Goal: Information Seeking & Learning: Find specific fact

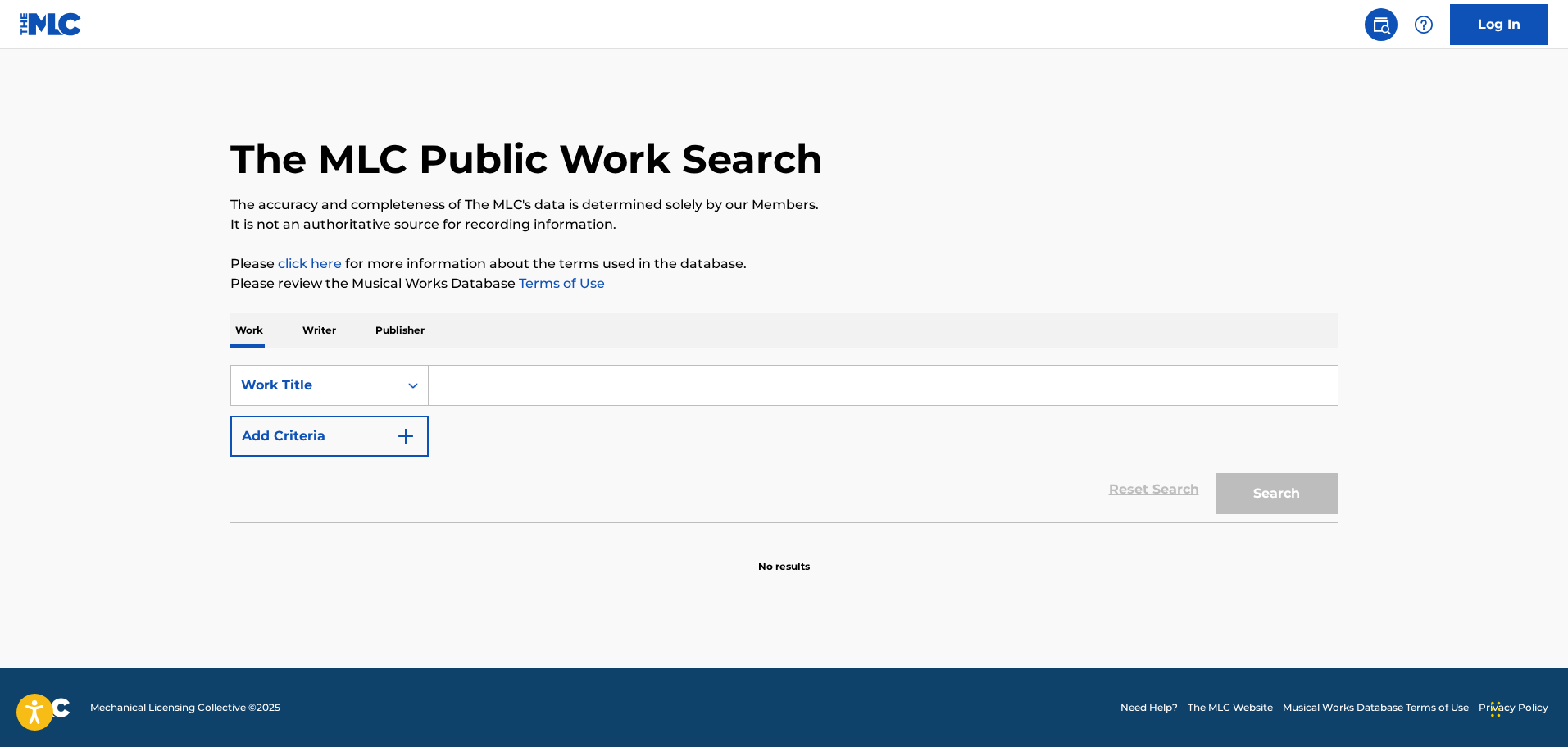
click at [572, 380] on input "Search Form" at bounding box center [883, 385] width 909 height 39
type input "crash push"
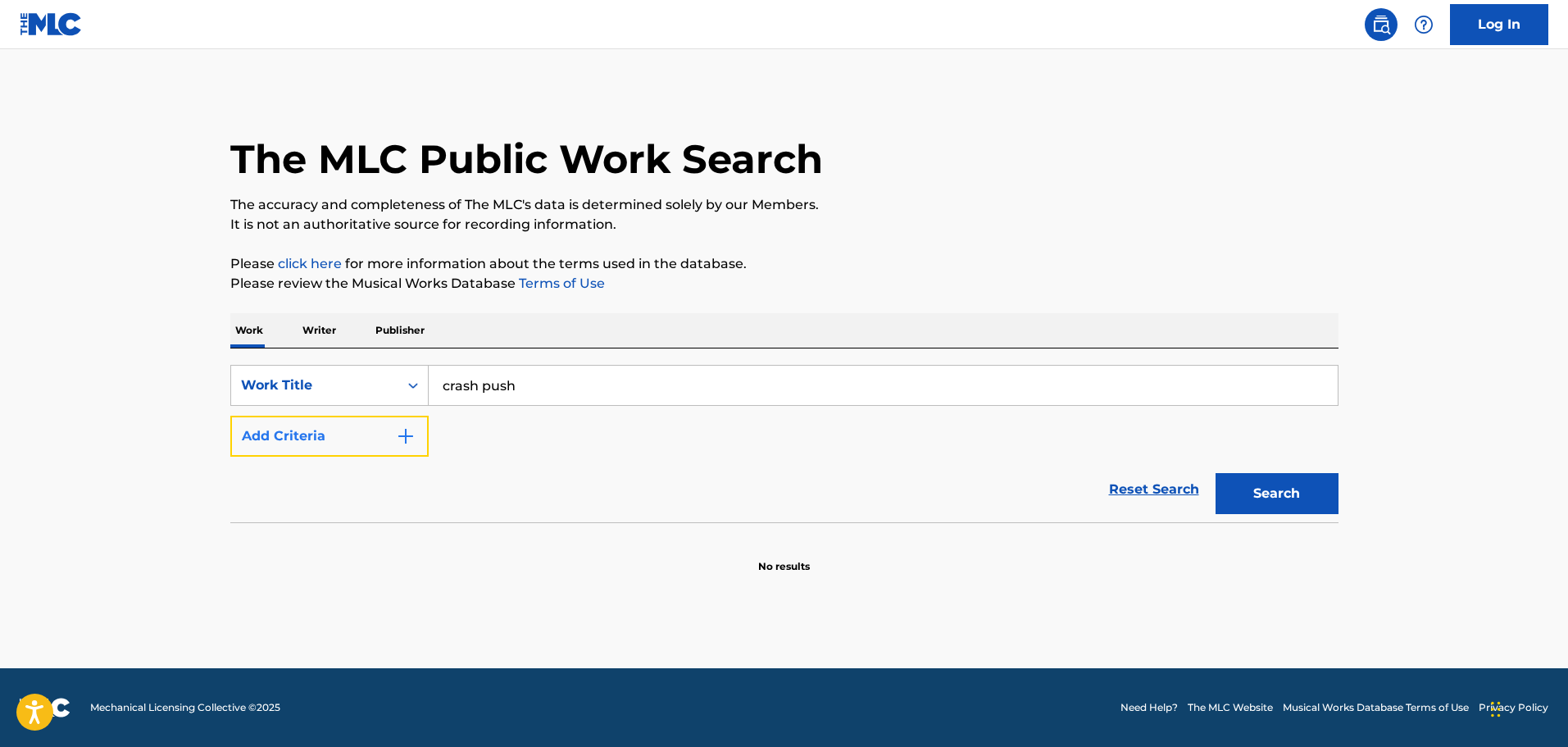
click at [399, 446] on button "Add Criteria" at bounding box center [329, 436] width 199 height 41
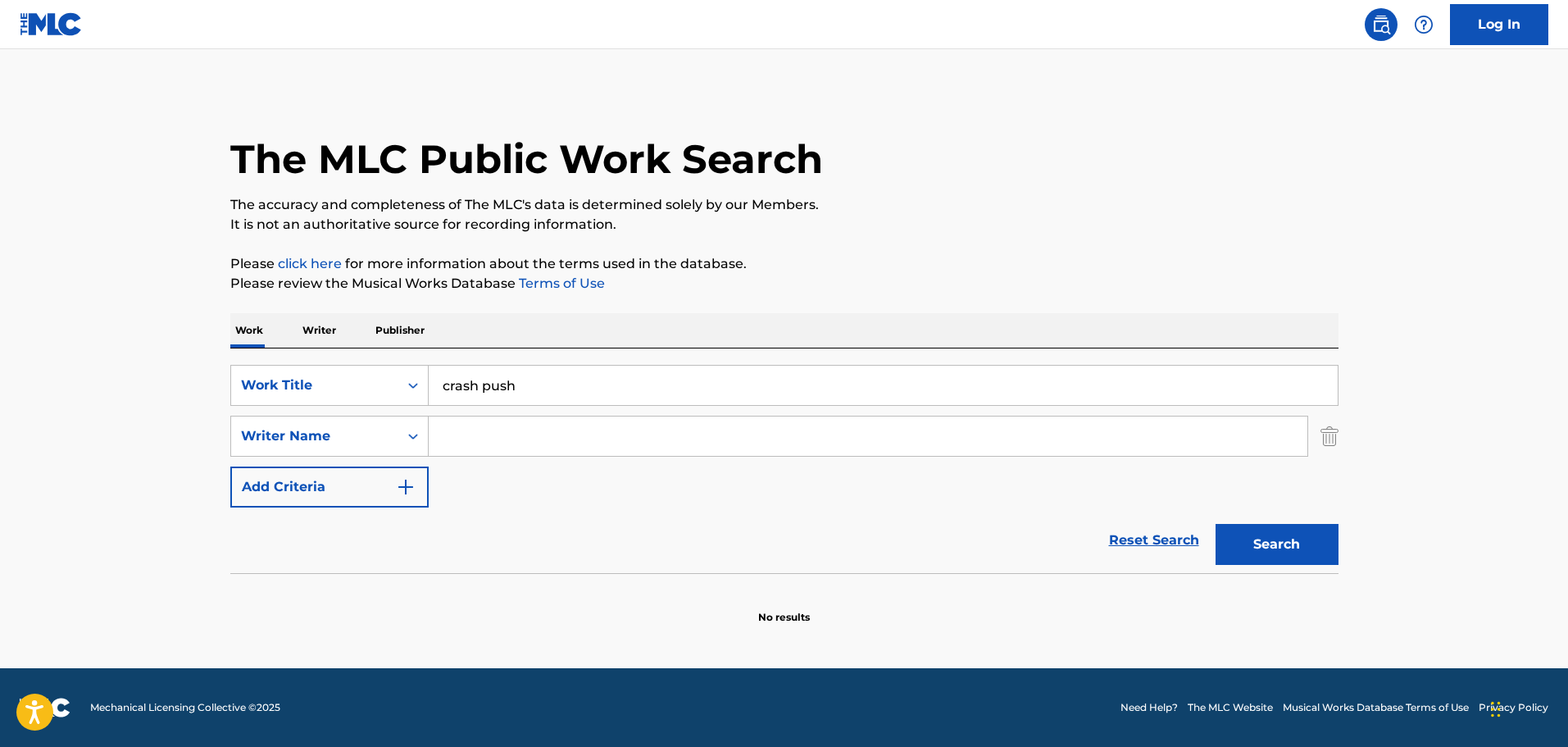
click at [560, 441] on input "Search Form" at bounding box center [868, 436] width 879 height 39
type input "shur"
click at [1215, 524] on button "Search" at bounding box center [1277, 545] width 123 height 41
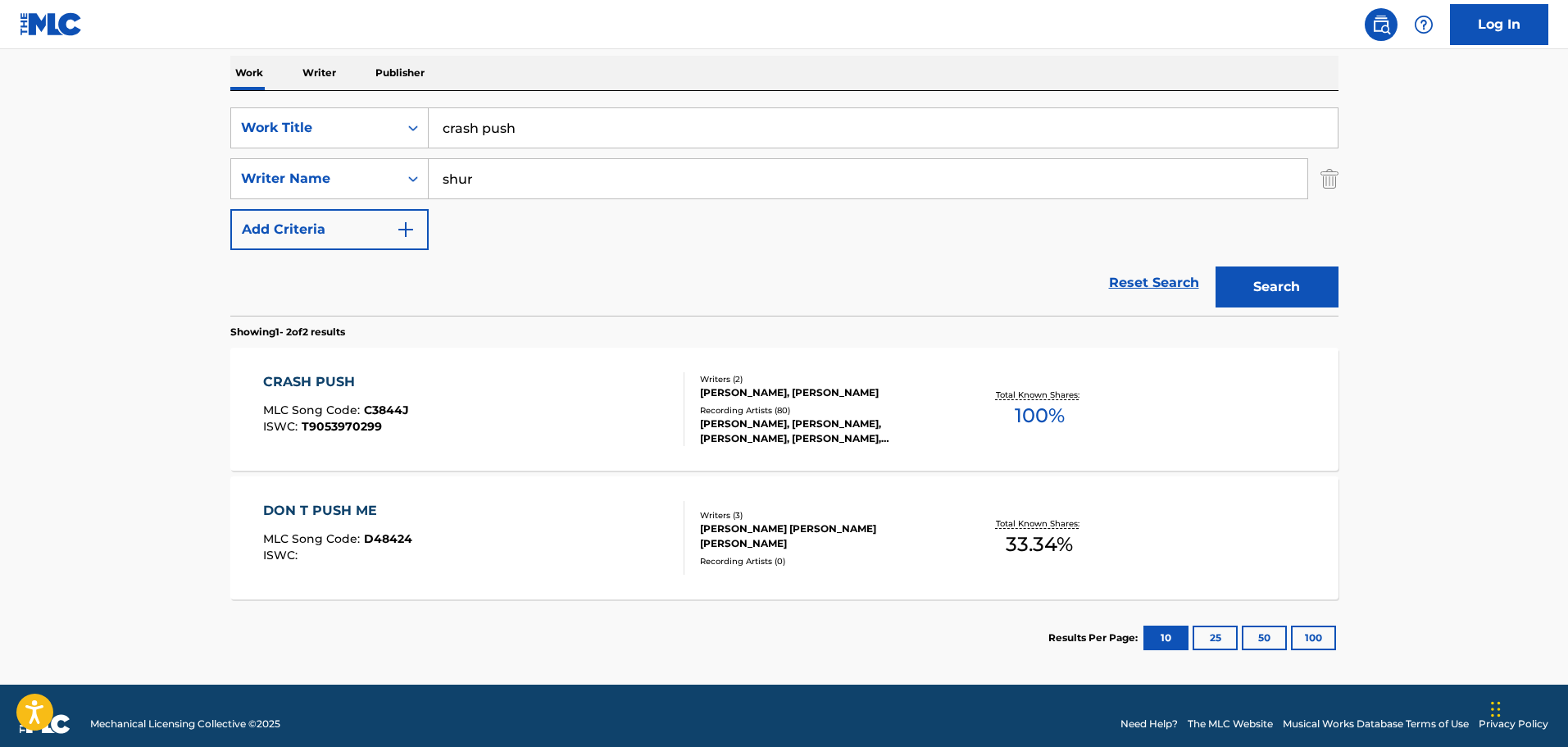
scroll to position [274, 0]
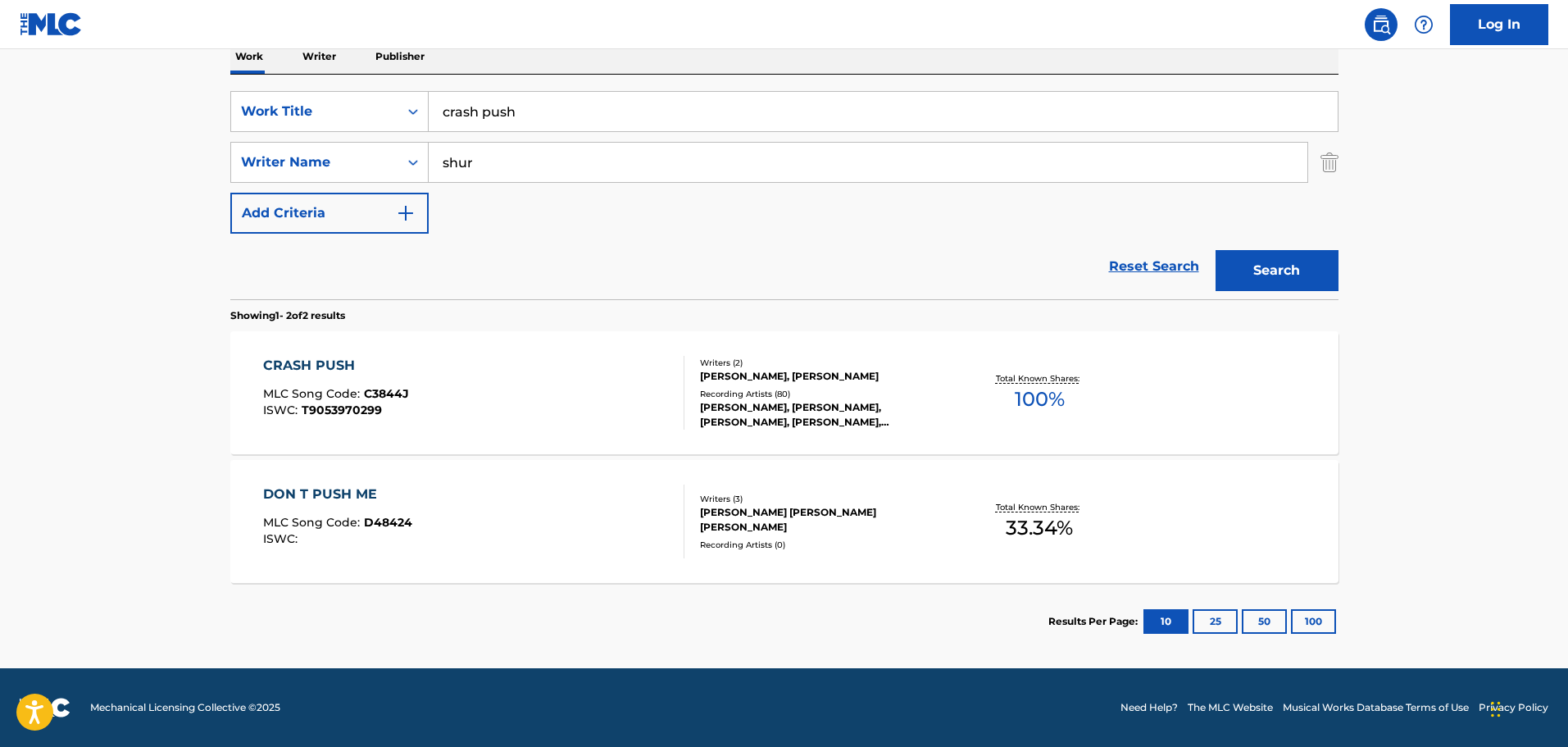
click at [494, 109] on input "crash push" at bounding box center [883, 111] width 909 height 39
paste input "CRISIS"
click at [1293, 277] on button "Search" at bounding box center [1277, 271] width 123 height 41
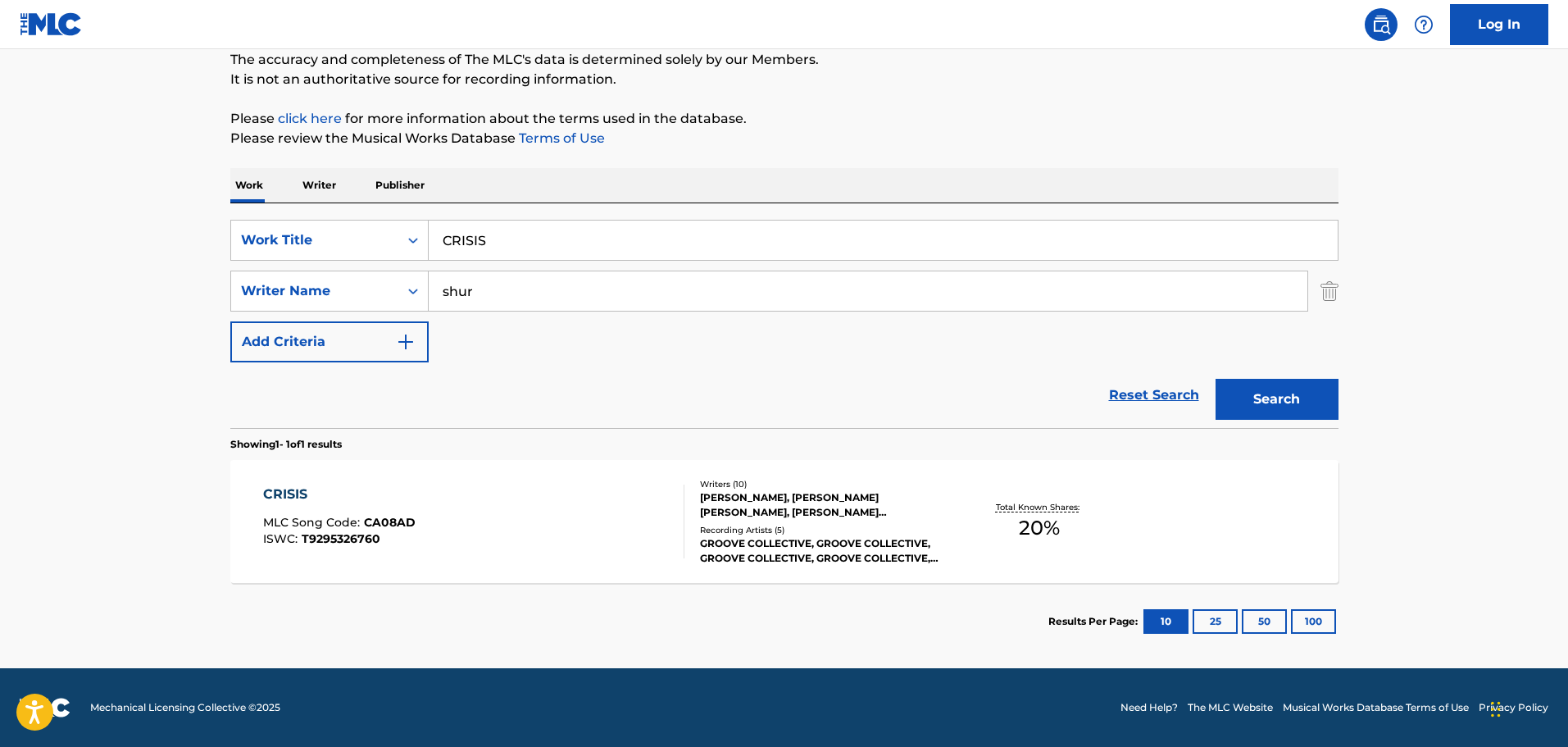
scroll to position [0, 0]
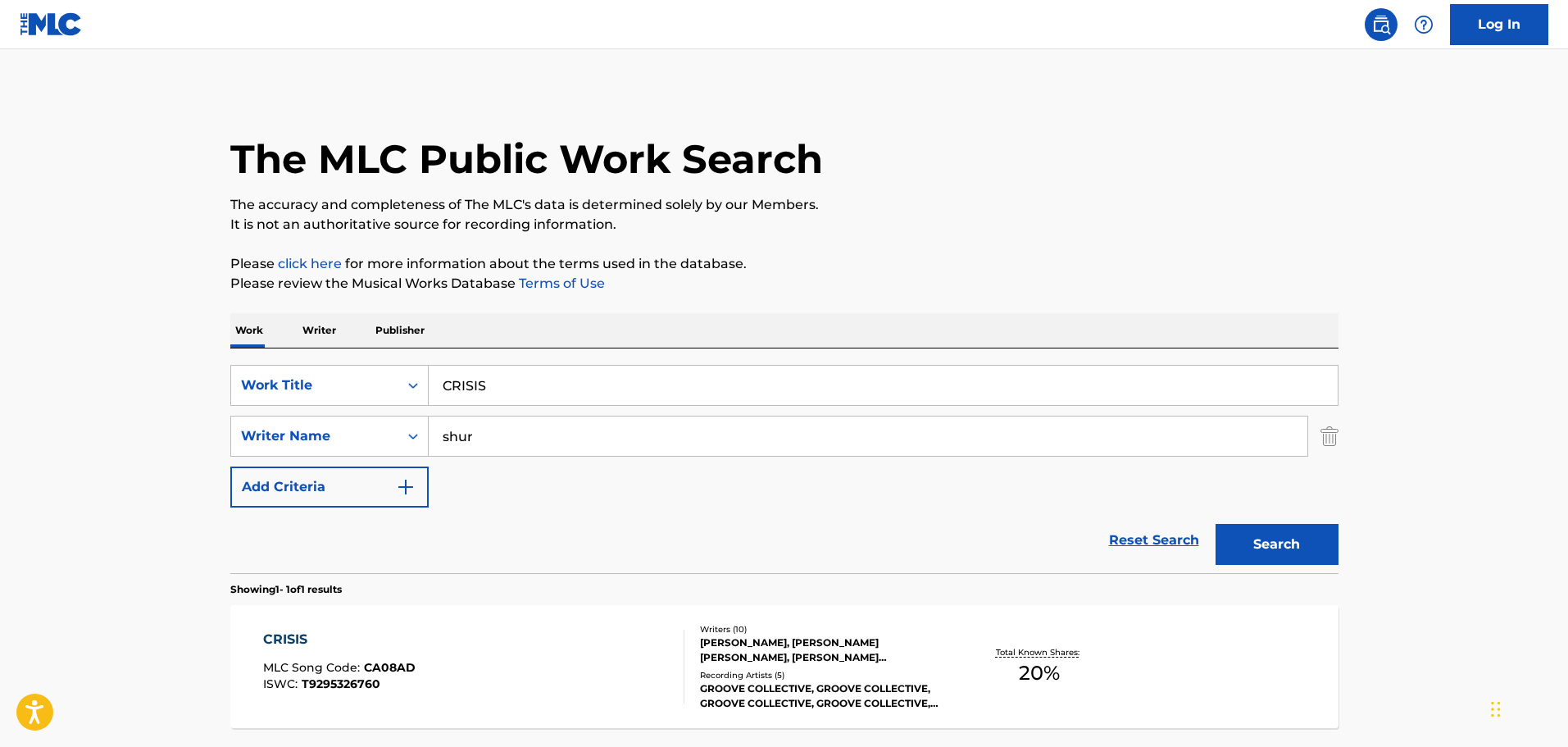
click at [471, 381] on input "CRISIS" at bounding box center [883, 385] width 909 height 39
paste input "DEEPEST DARKEST SECRET"
click at [1267, 534] on button "Search" at bounding box center [1277, 545] width 123 height 41
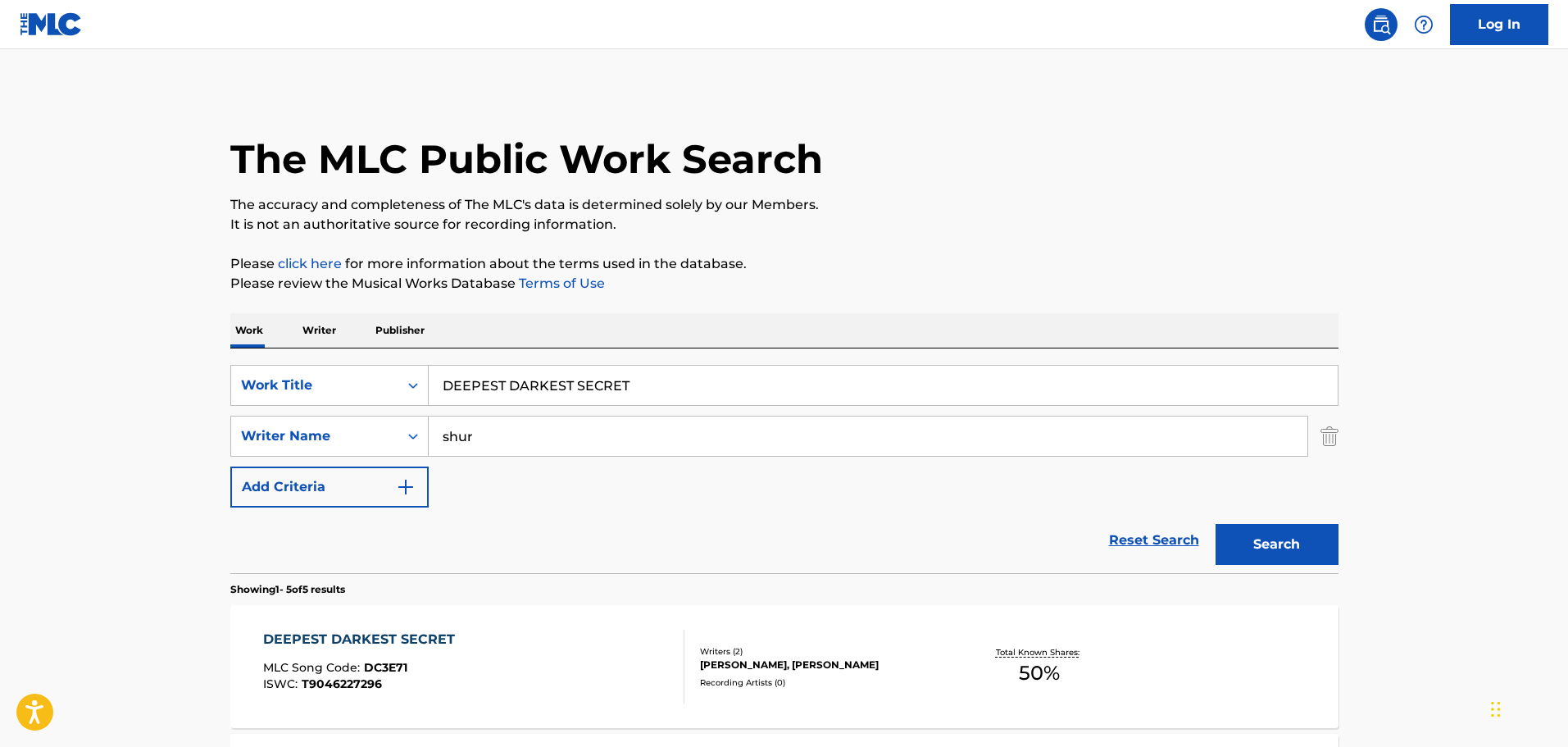
click at [532, 386] on input "DEEPEST DARKEST SECRET" at bounding box center [883, 385] width 909 height 39
paste input "IXA ROLAR"
type input "DEIXA ROLAR"
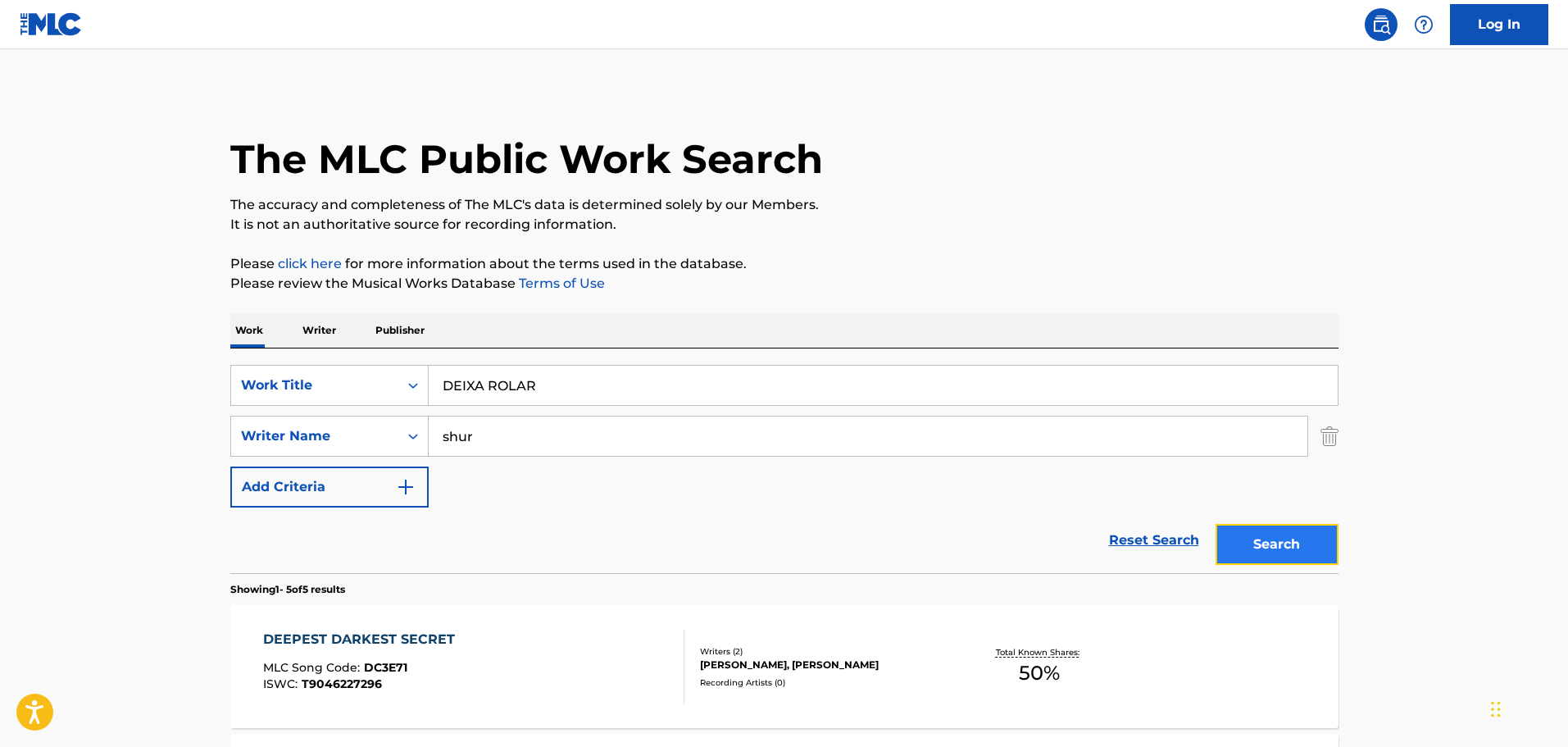
click at [1278, 541] on button "Search" at bounding box center [1277, 545] width 123 height 41
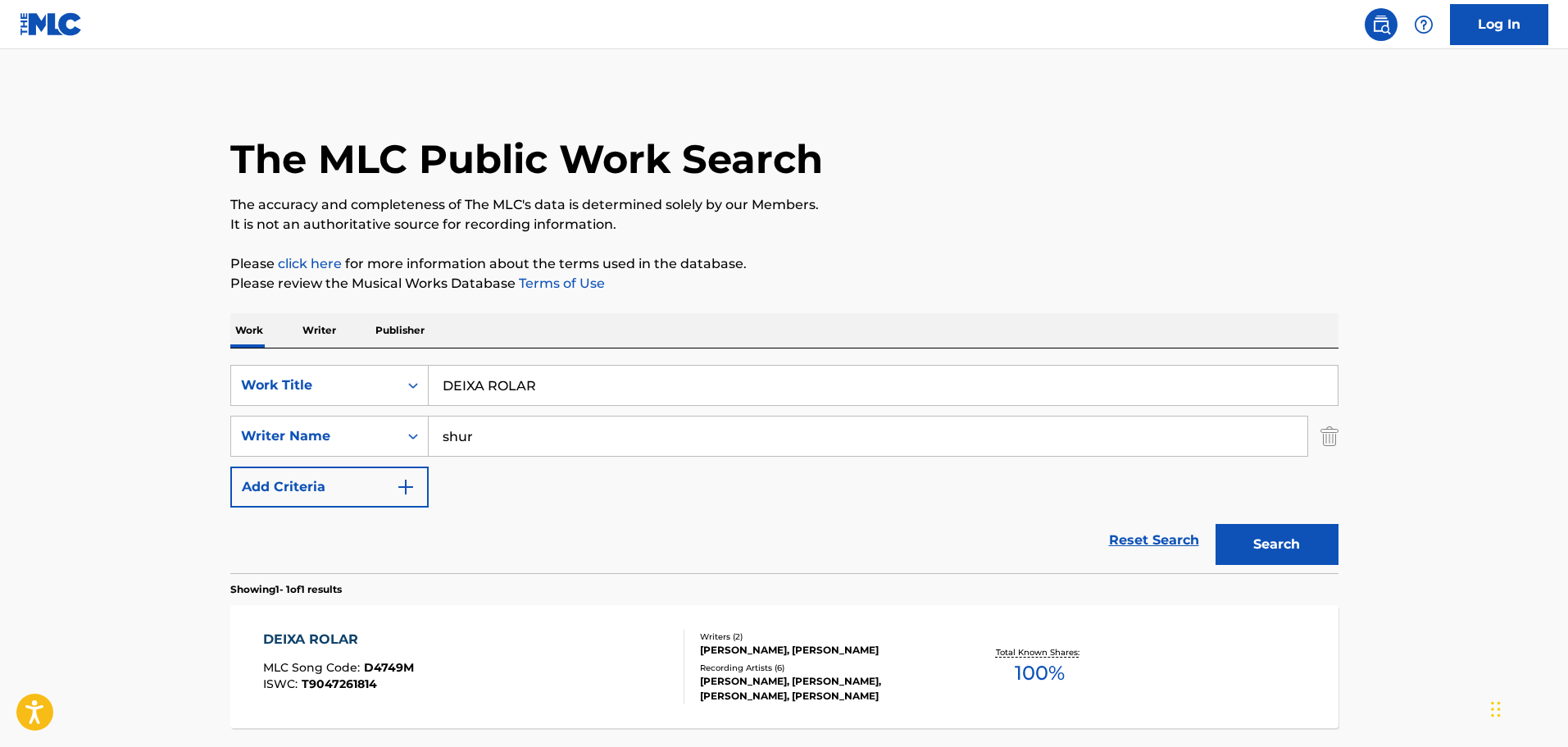
scroll to position [82, 0]
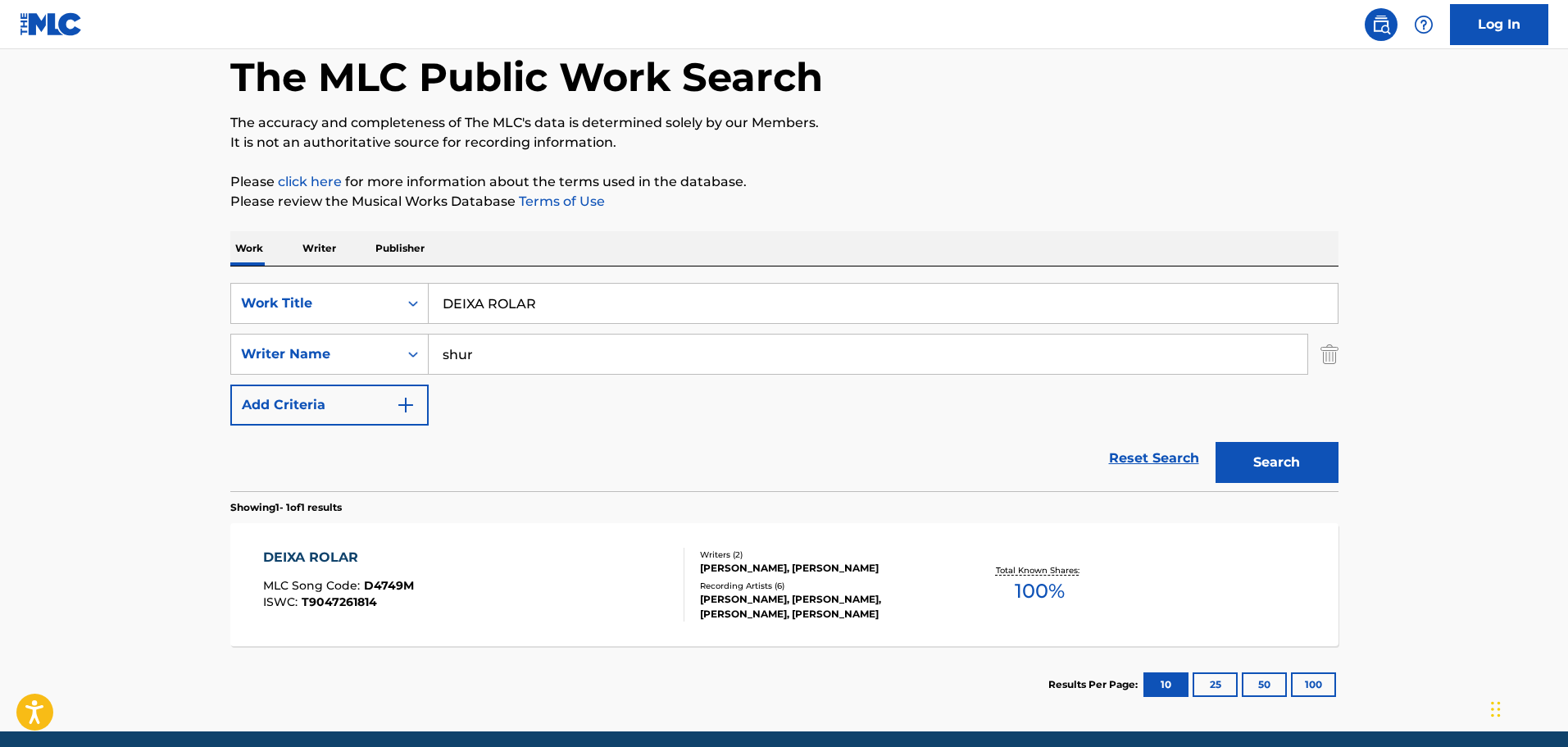
click at [470, 573] on div "DEIXA ROLAR MLC Song Code : D4749M ISWC : T9047261814" at bounding box center [474, 585] width 421 height 74
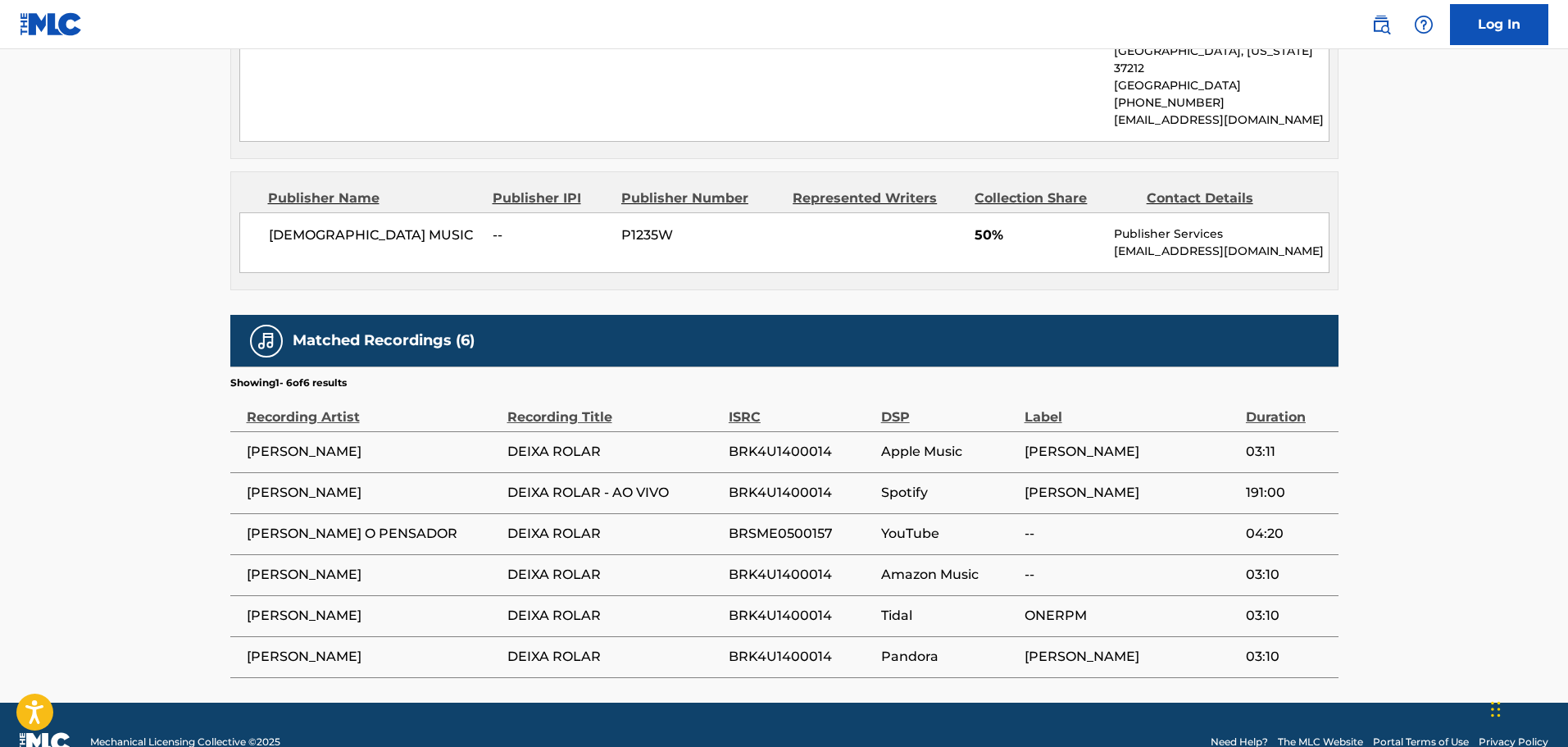
scroll to position [605, 0]
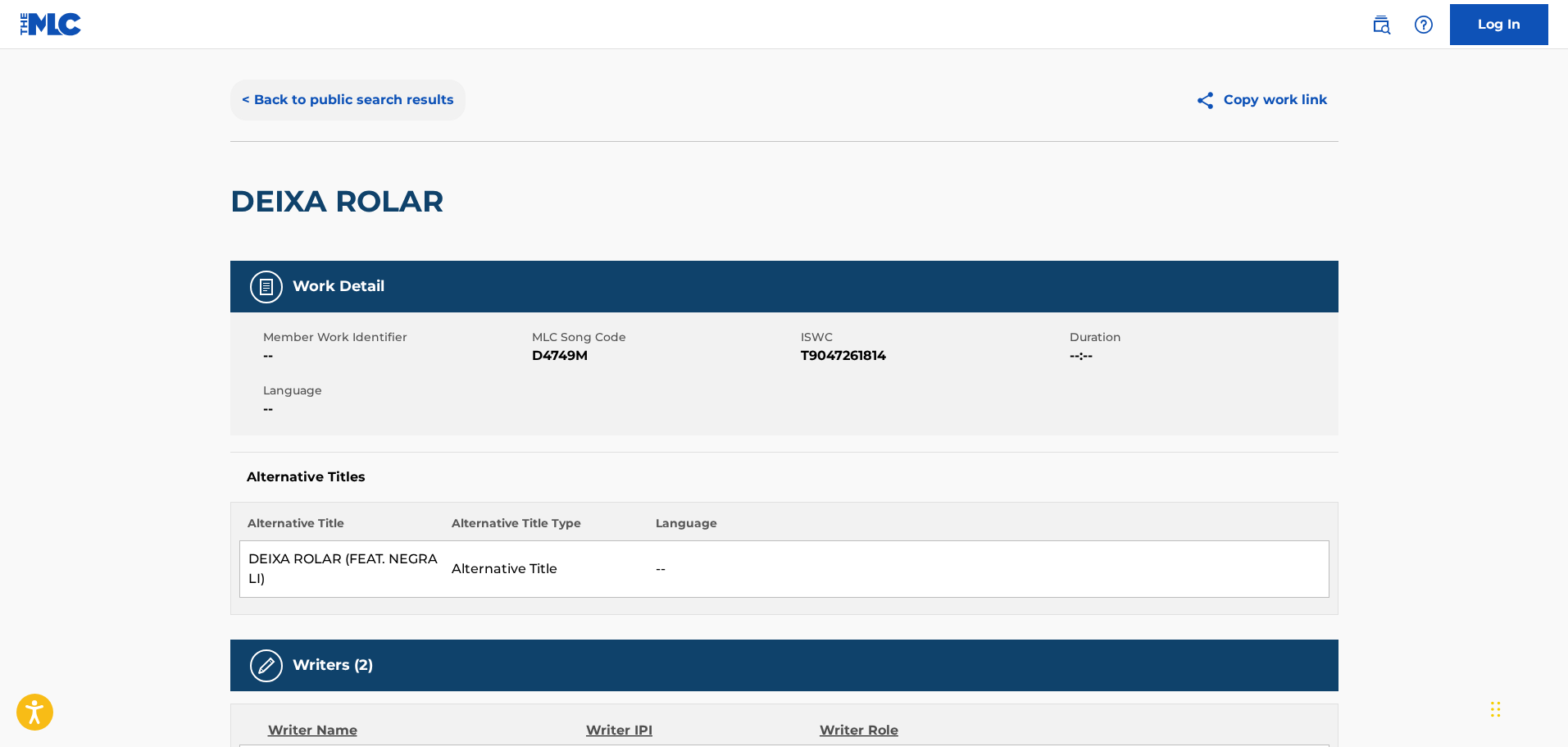
click at [326, 89] on button "< Back to public search results" at bounding box center [348, 100] width 236 height 41
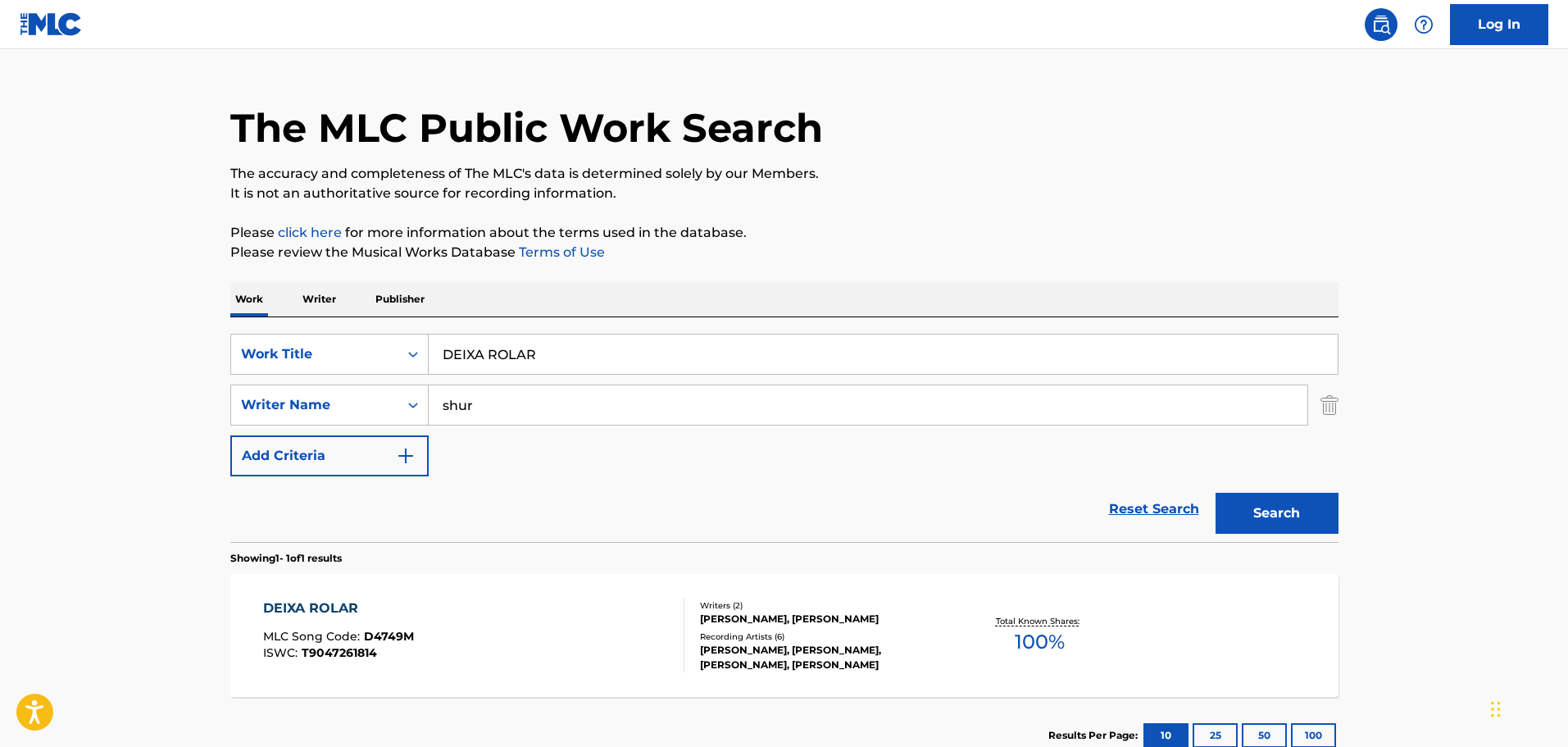
scroll to position [52, 0]
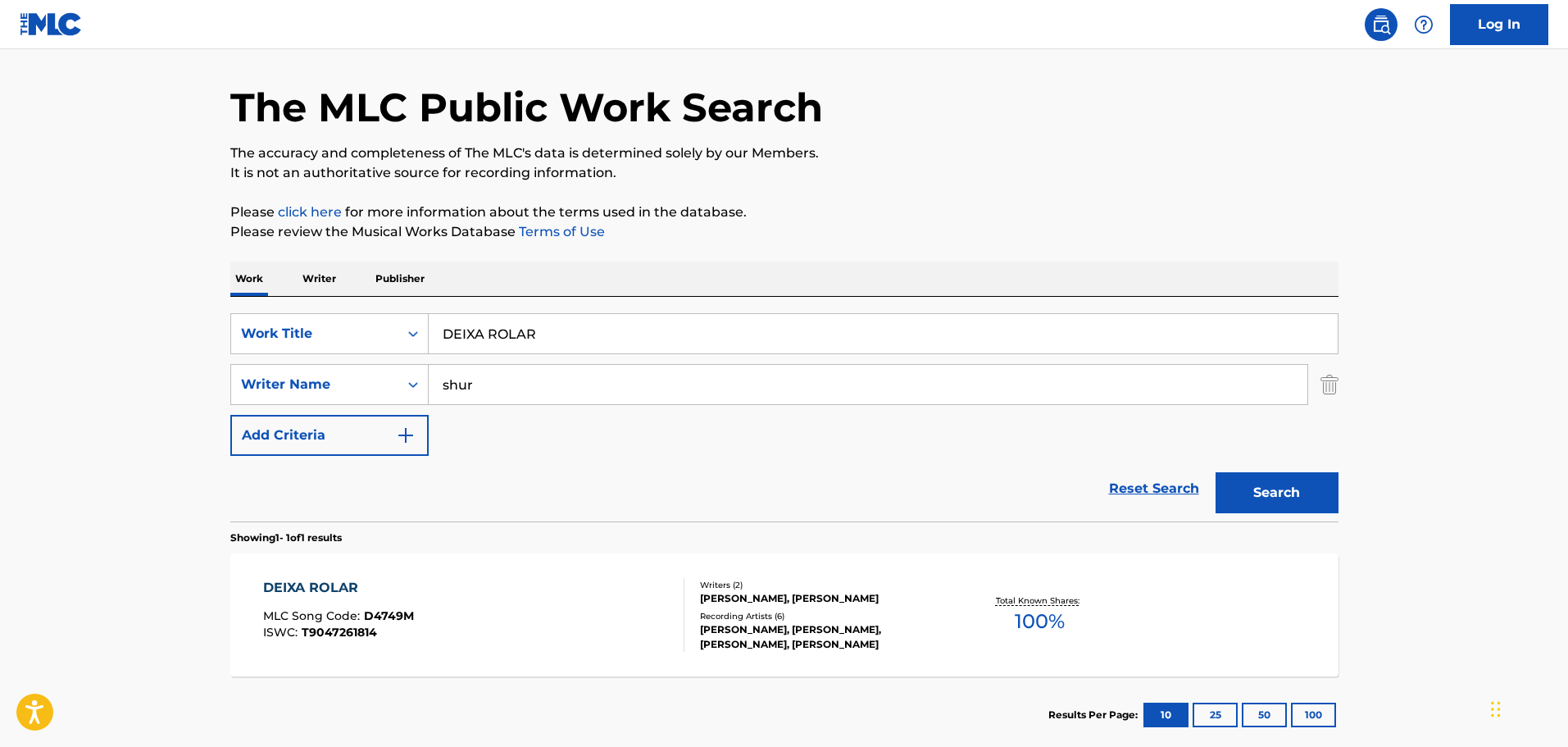
click at [507, 339] on input "DEIXA ROLAR" at bounding box center [883, 333] width 909 height 39
paste input "IVINE INTERVENTION"
click at [1261, 479] on button "Search" at bounding box center [1277, 493] width 123 height 41
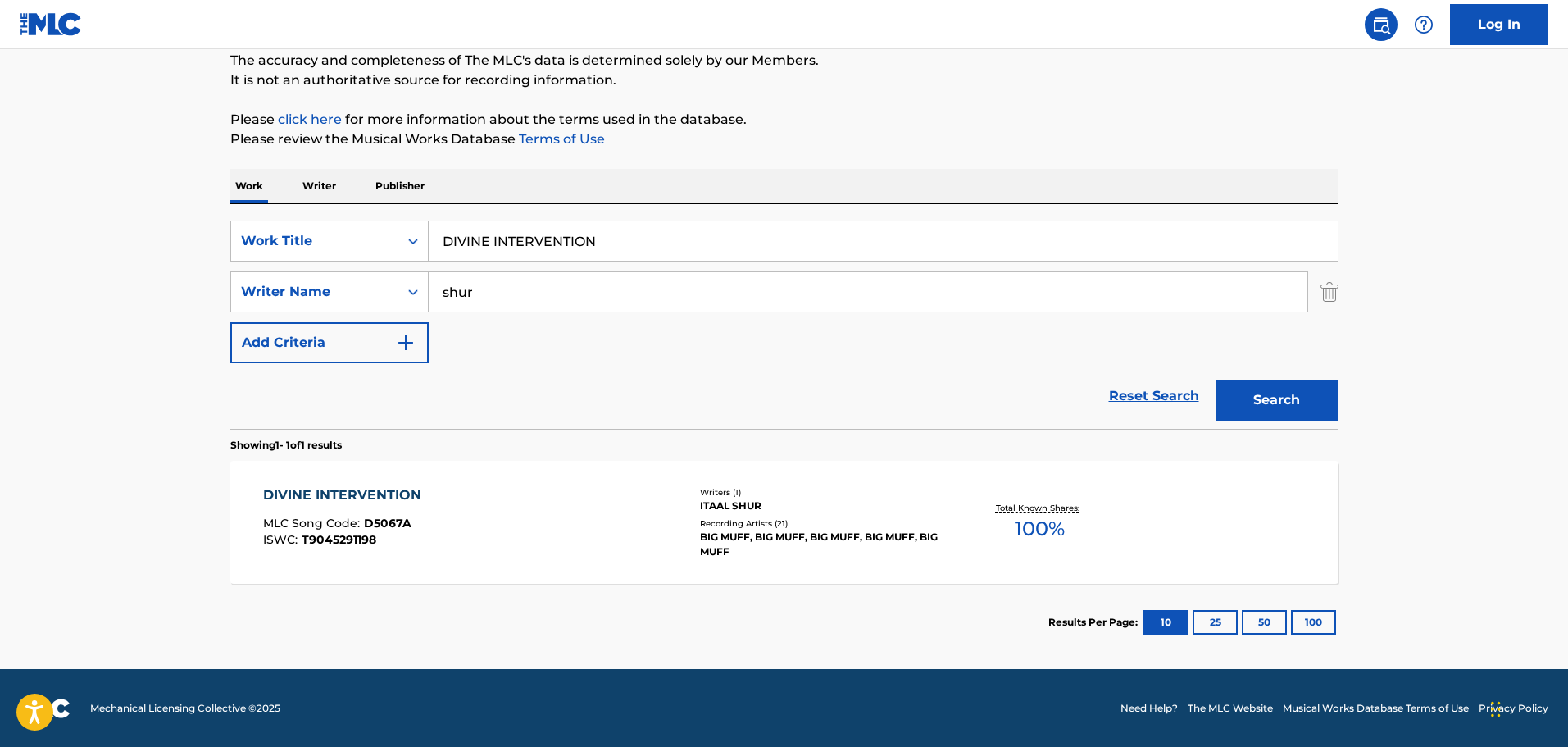
scroll to position [145, 0]
click at [560, 243] on input "DIVINE INTERVENTION" at bounding box center [883, 240] width 909 height 39
paste input "OMINICAN GIRDLES"
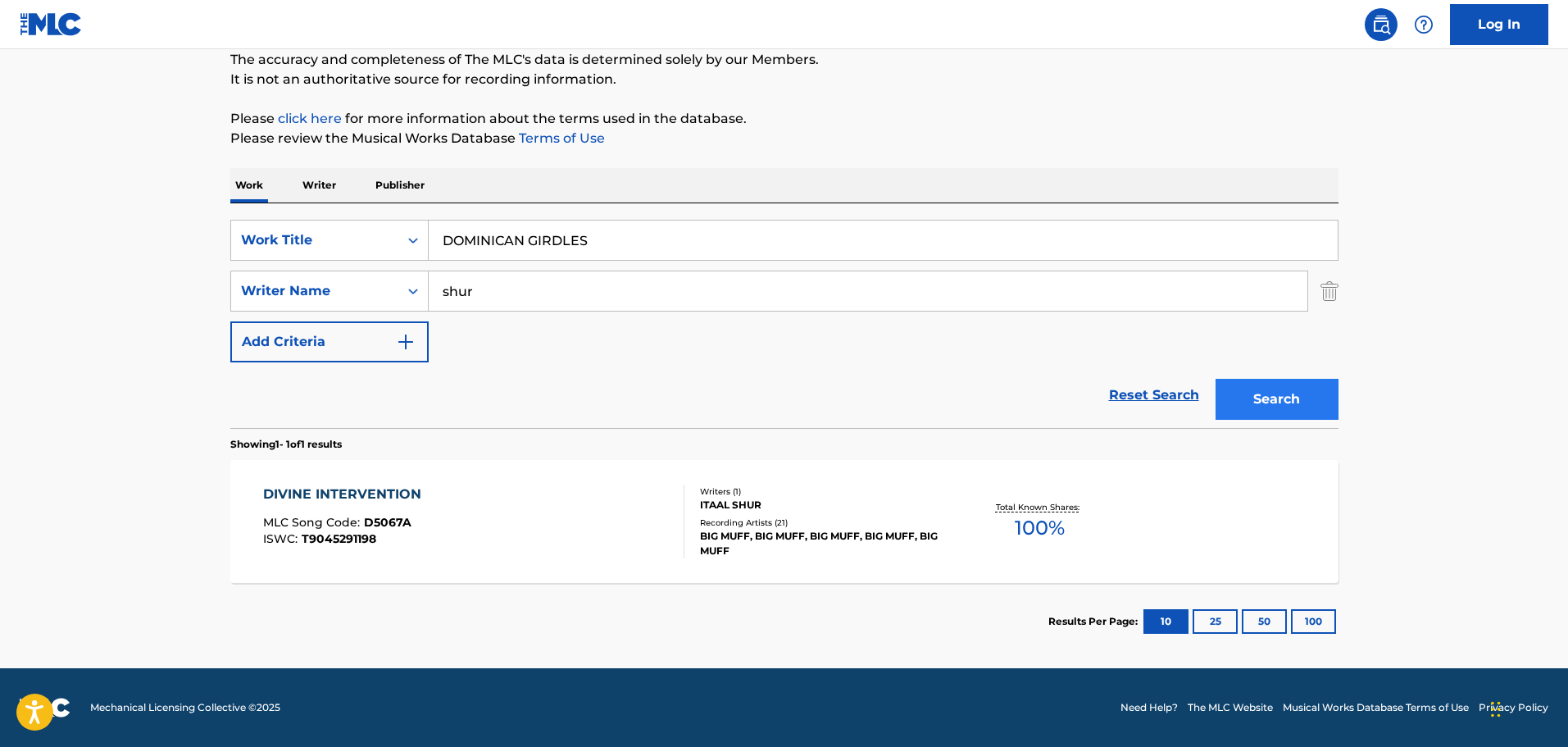
type input "DOMINICAN GIRDLES"
click at [1257, 392] on button "Search" at bounding box center [1277, 399] width 123 height 41
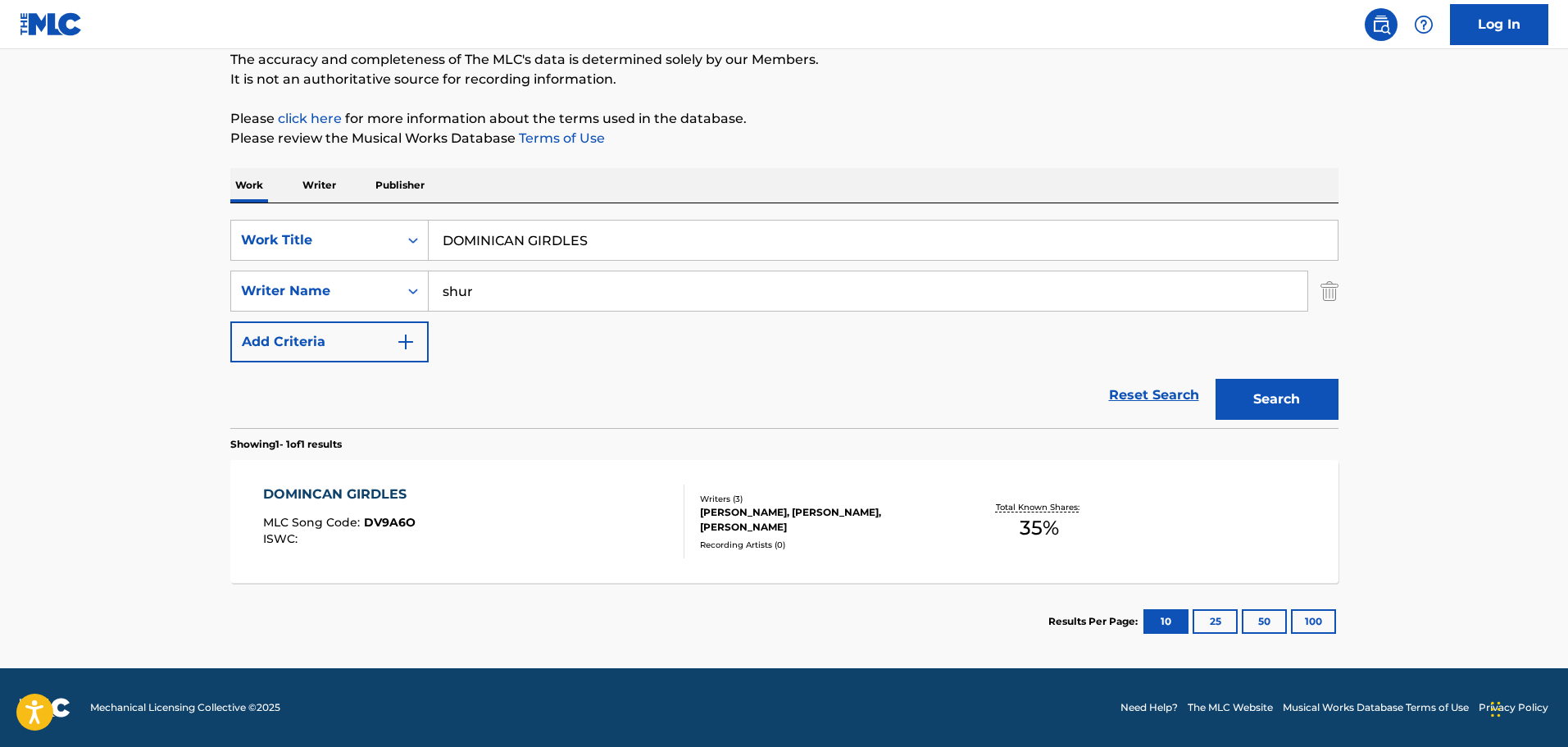
click at [538, 504] on div "DOMINCAN GIRDLES MLC Song Code : DV9A6O ISWC :" at bounding box center [474, 522] width 421 height 74
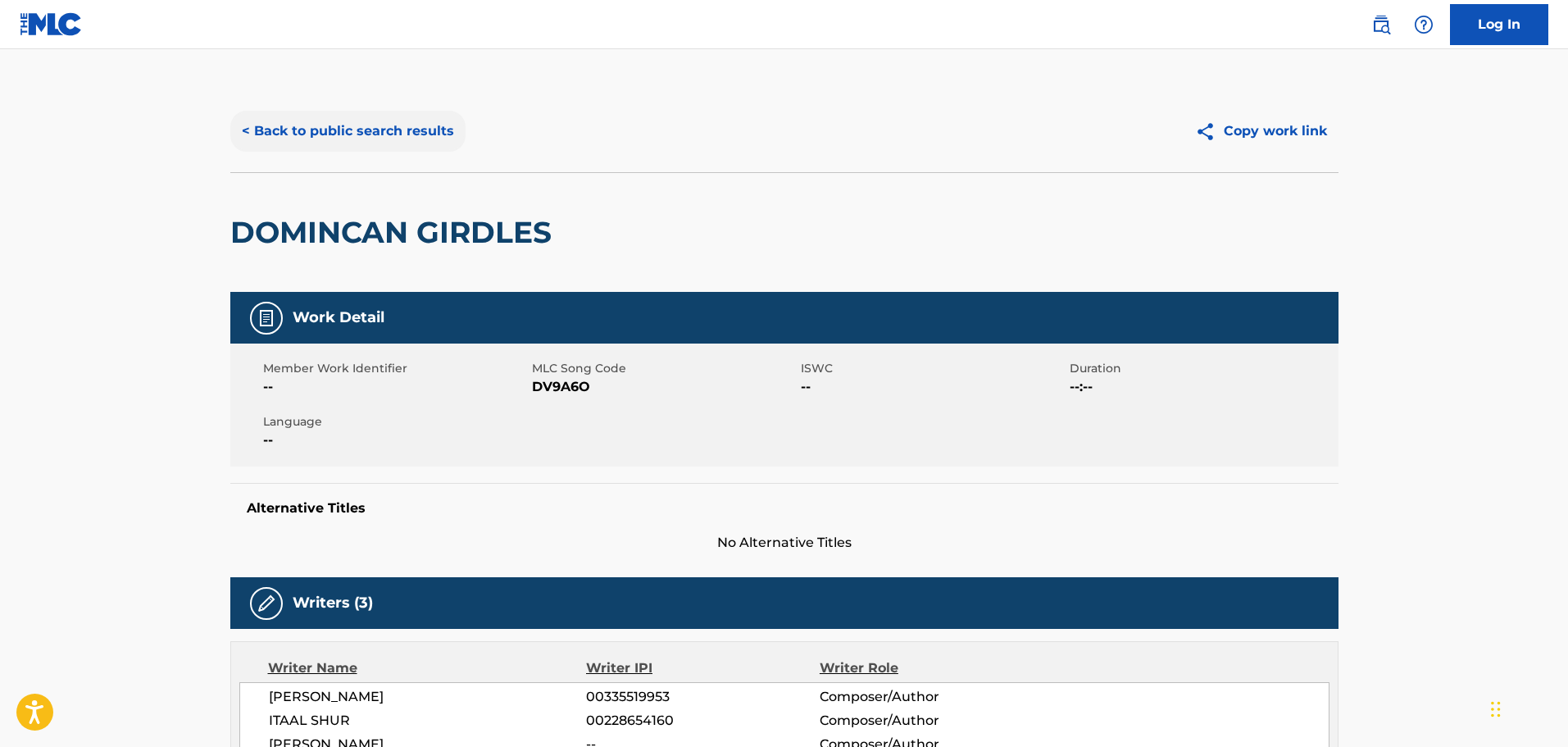
click at [382, 129] on button "< Back to public search results" at bounding box center [348, 131] width 236 height 41
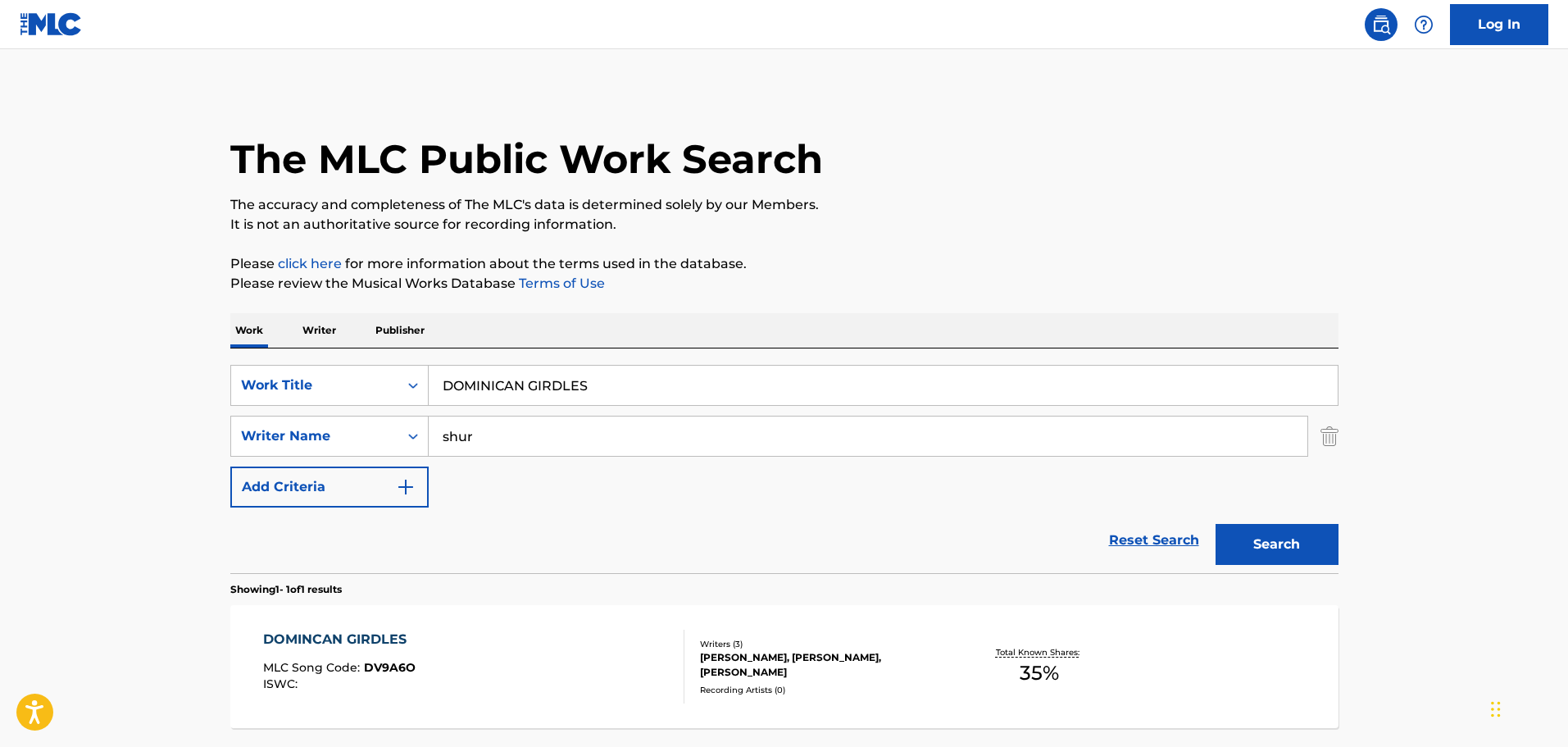
scroll to position [52, 0]
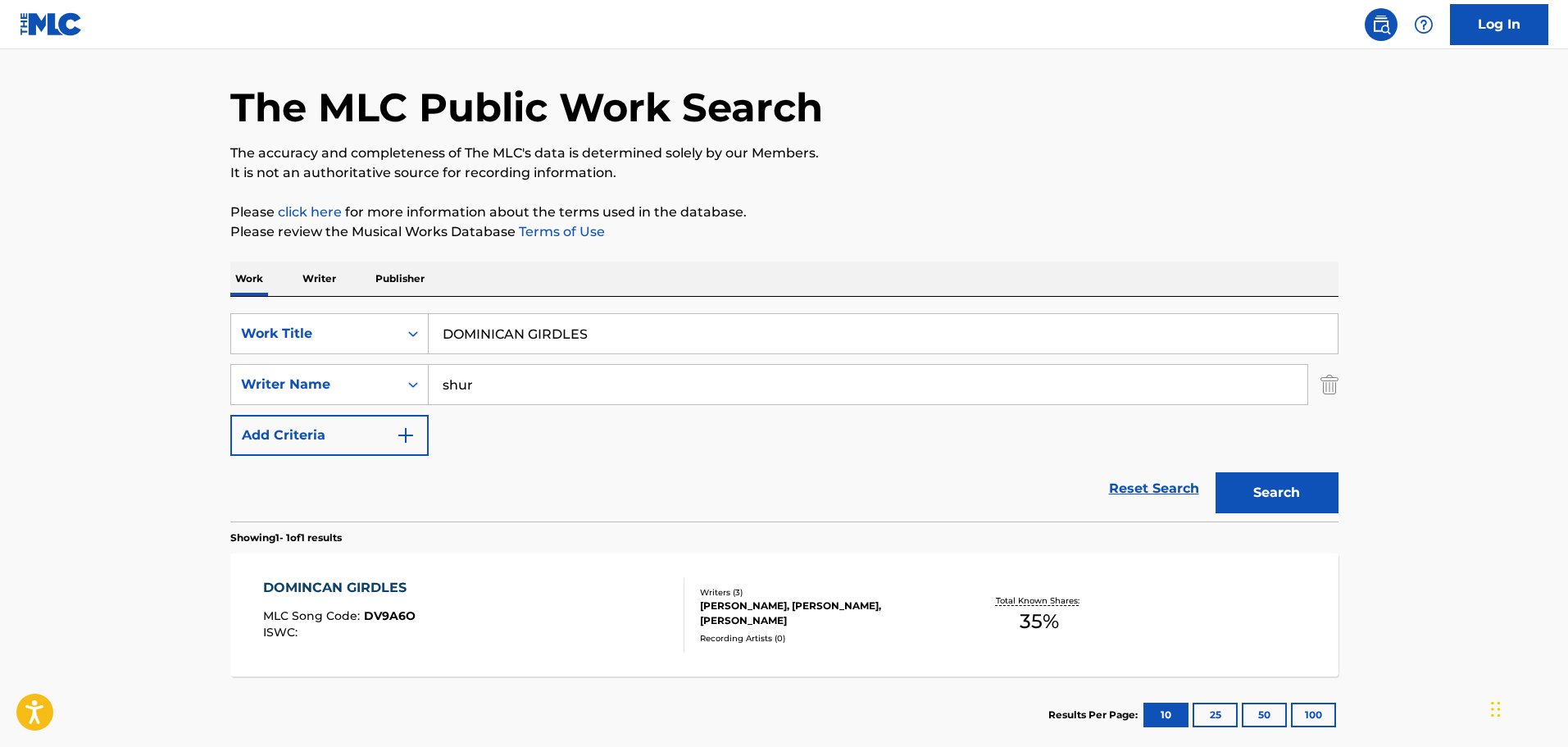
click at [501, 331] on input "DOMINICAN GIRDLES" at bounding box center [883, 333] width 909 height 39
paste input "N'T WANNA LOVE AGAIN"
click at [1299, 487] on button "Search" at bounding box center [1277, 493] width 123 height 41
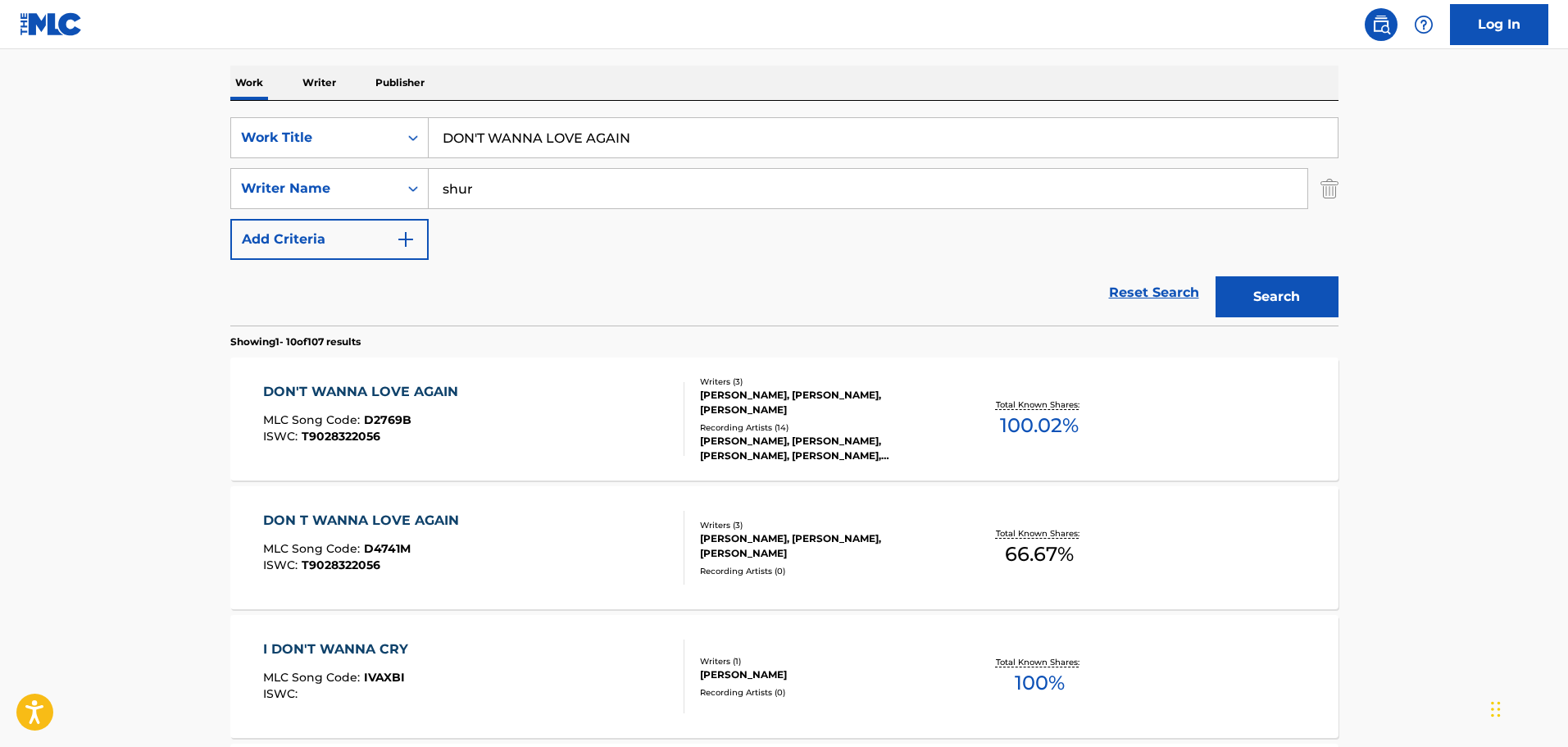
scroll to position [0, 0]
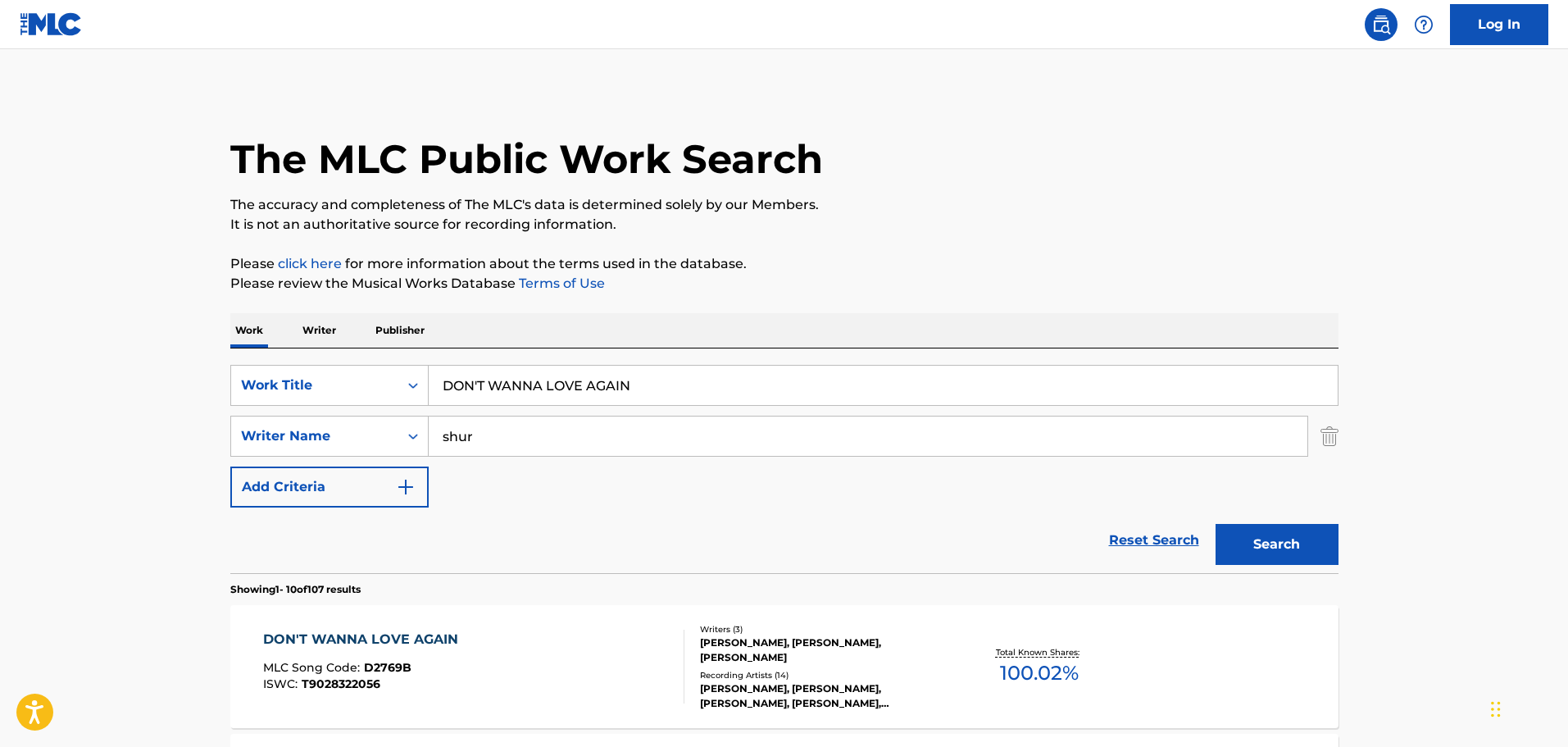
click at [560, 384] on input "DON'T WANNA LOVE AGAIN" at bounding box center [883, 385] width 909 height 39
paste input "REAMTIME"
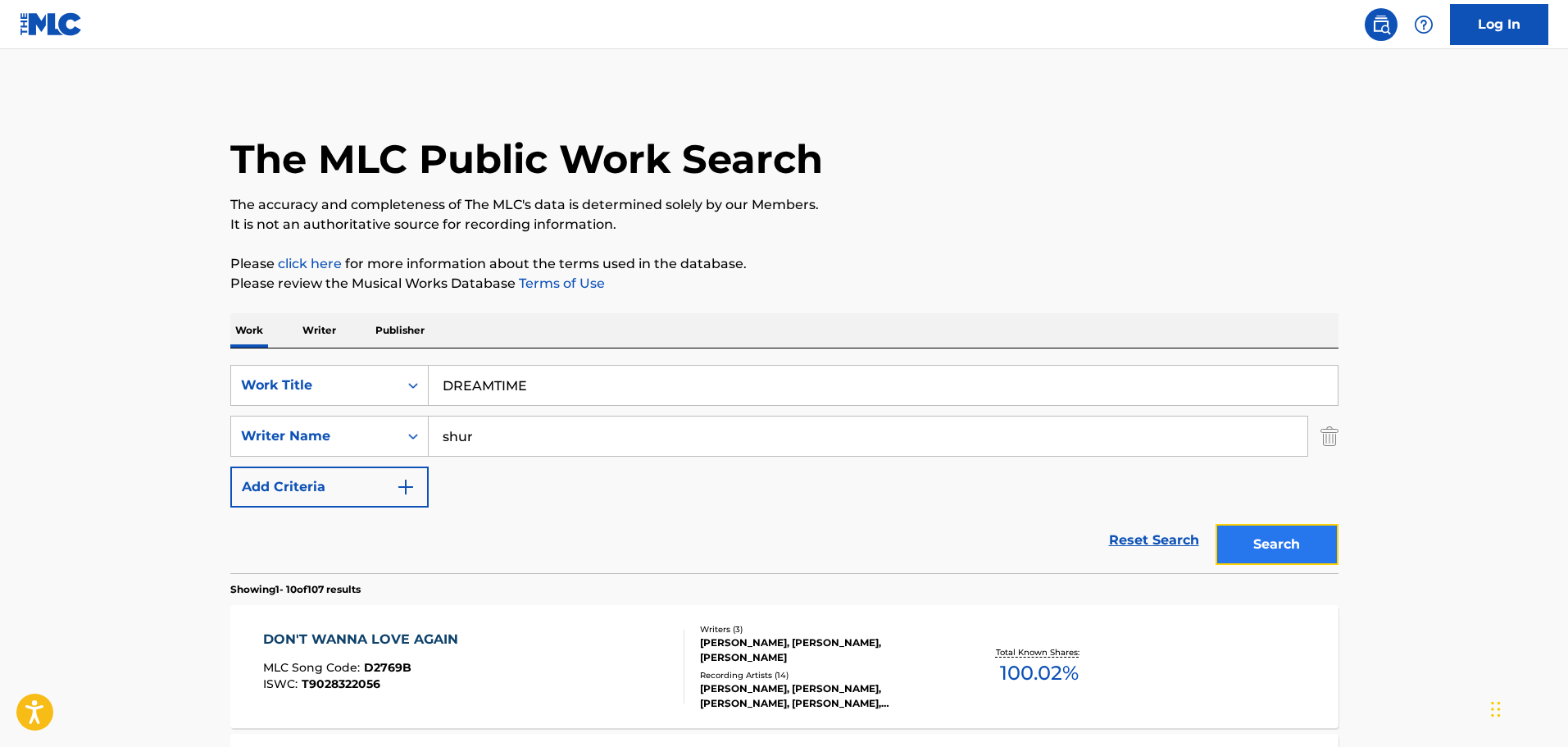
click at [1258, 540] on button "Search" at bounding box center [1277, 545] width 123 height 41
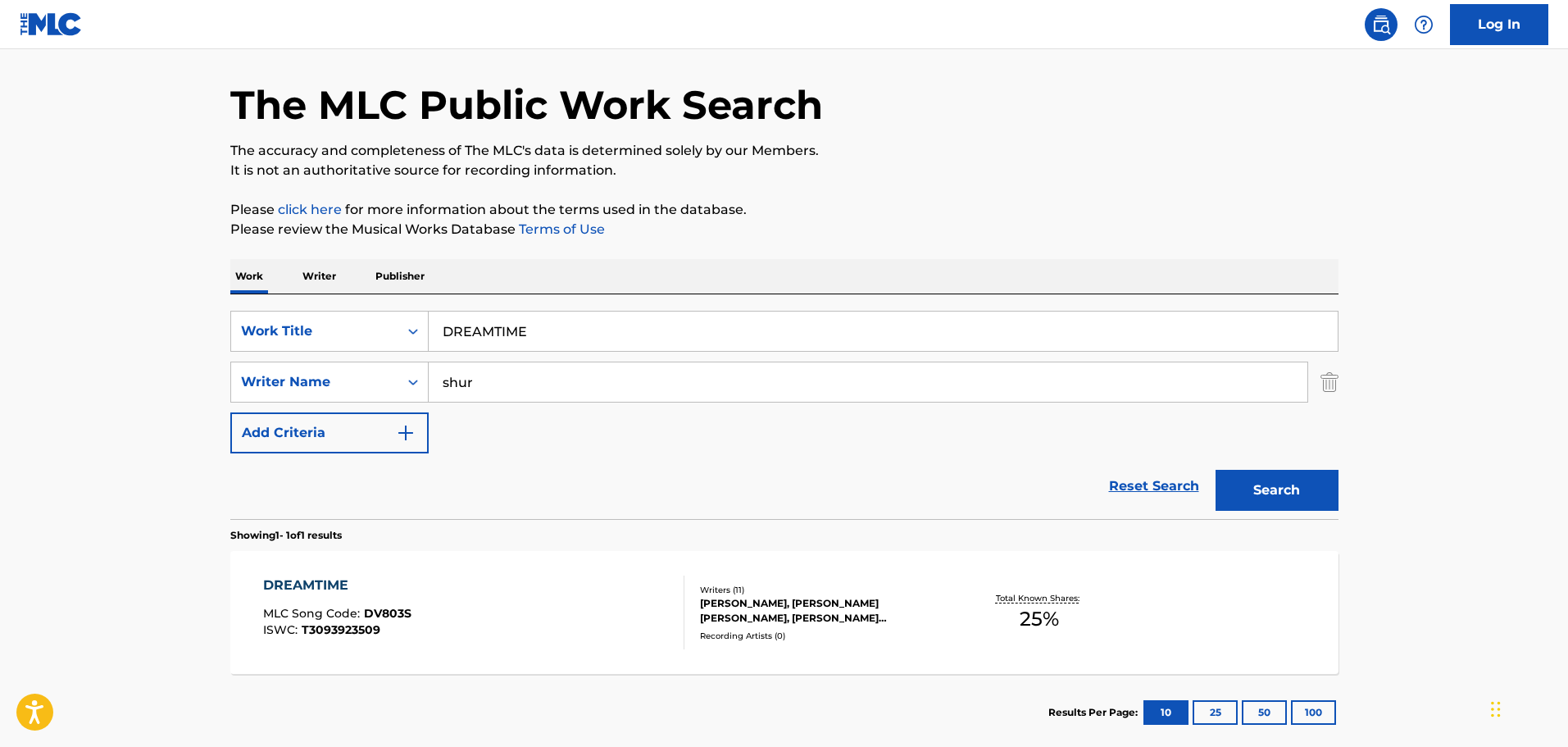
scroll to position [145, 0]
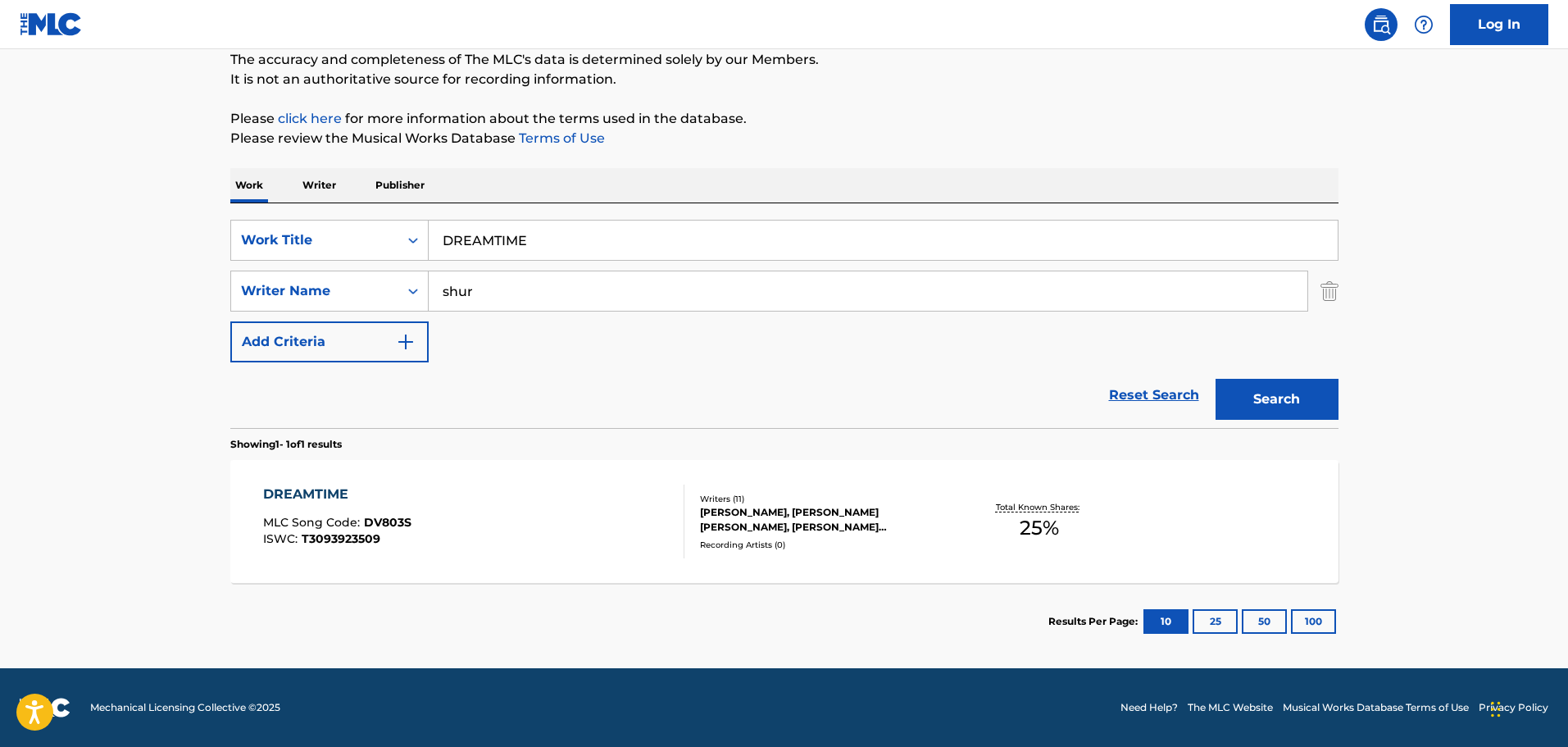
click at [494, 246] on input "DREAMTIME" at bounding box center [883, 240] width 909 height 39
paste input "UNKEN STARS"
type input "DRUNKEN STARS"
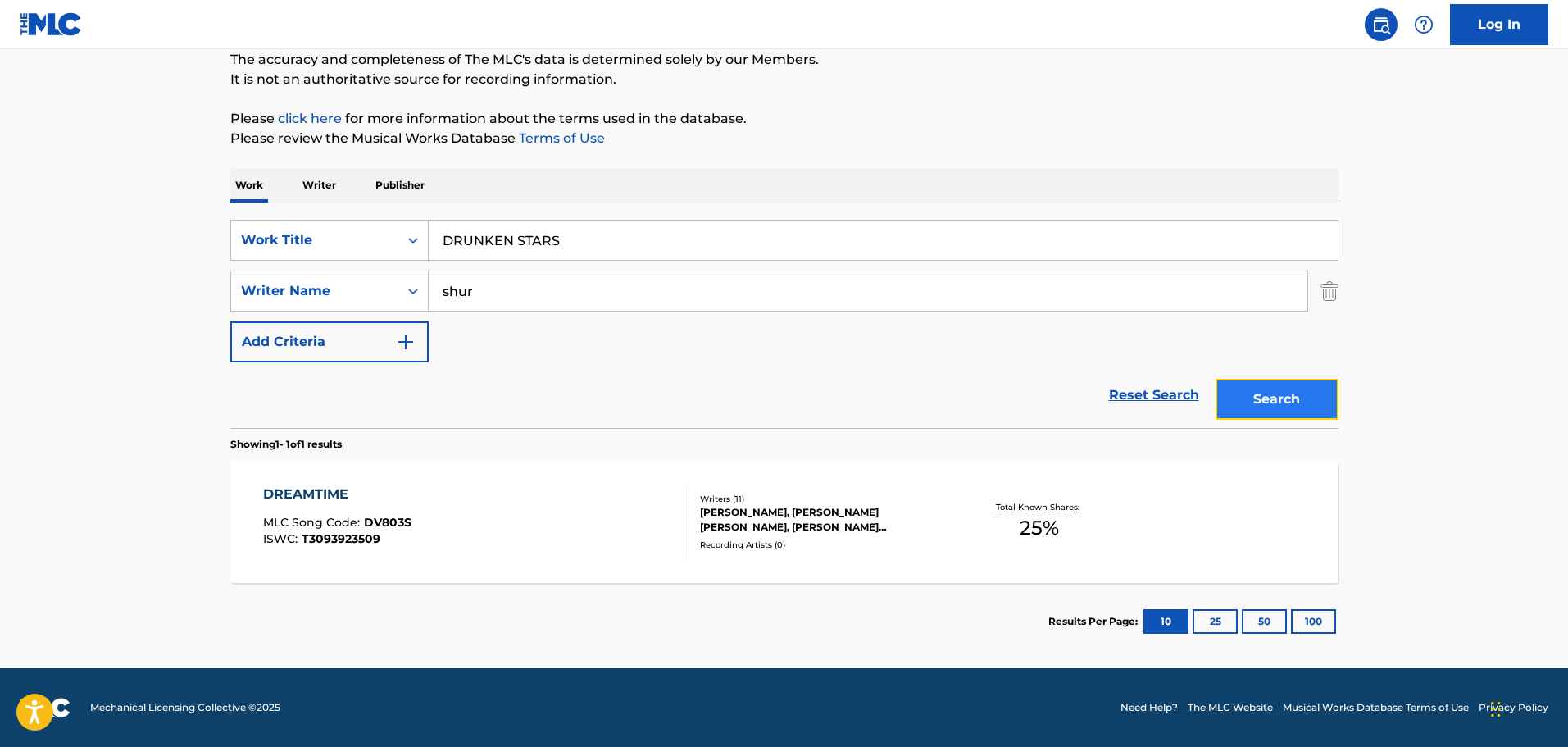
click at [1289, 397] on button "Search" at bounding box center [1277, 399] width 123 height 41
click at [469, 233] on input "DRUNKEN STARS" at bounding box center [883, 240] width 909 height 39
click at [1279, 390] on button "Search" at bounding box center [1277, 399] width 123 height 41
